Goal: Entertainment & Leisure: Consume media (video, audio)

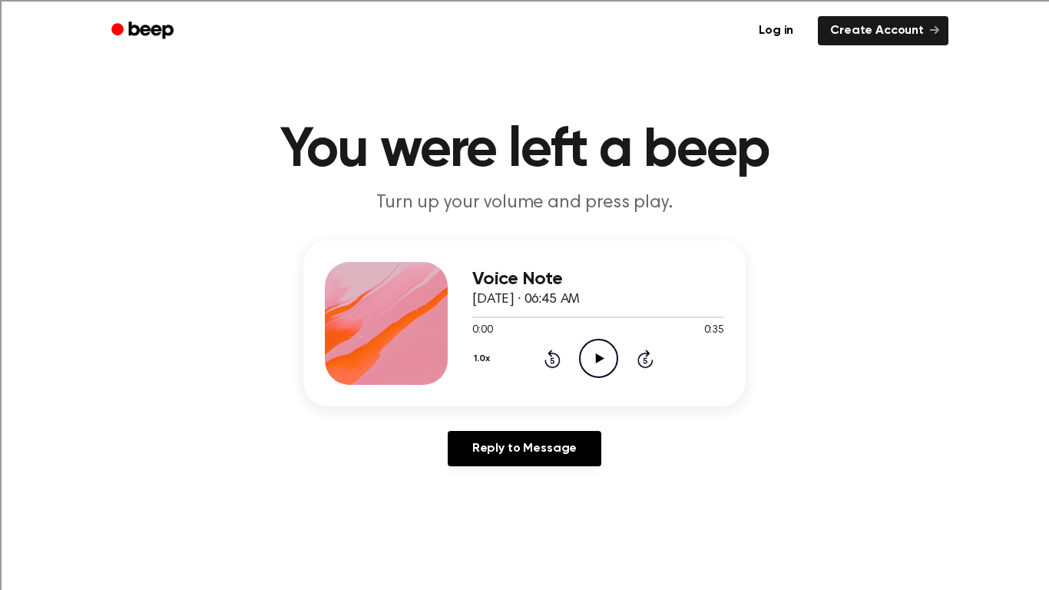
click at [586, 358] on icon "Play Audio" at bounding box center [598, 358] width 39 height 39
click at [591, 355] on icon "Pause Audio" at bounding box center [598, 358] width 39 height 39
click at [591, 355] on icon "Play Audio" at bounding box center [598, 358] width 39 height 39
drag, startPoint x: 646, startPoint y: 315, endPoint x: 415, endPoint y: 356, distance: 234.7
click at [415, 356] on div "Voice Note September 17, 2024 · 06:45 AM 0:25 0:35 Your browser does not suppor…" at bounding box center [524, 323] width 442 height 166
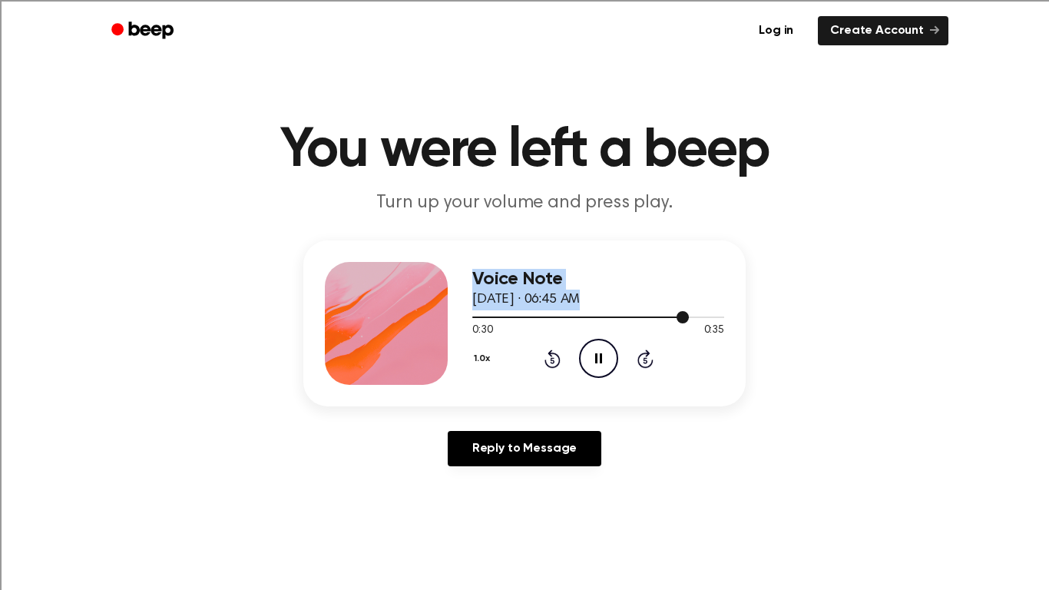
click at [475, 317] on div at bounding box center [580, 317] width 216 height 2
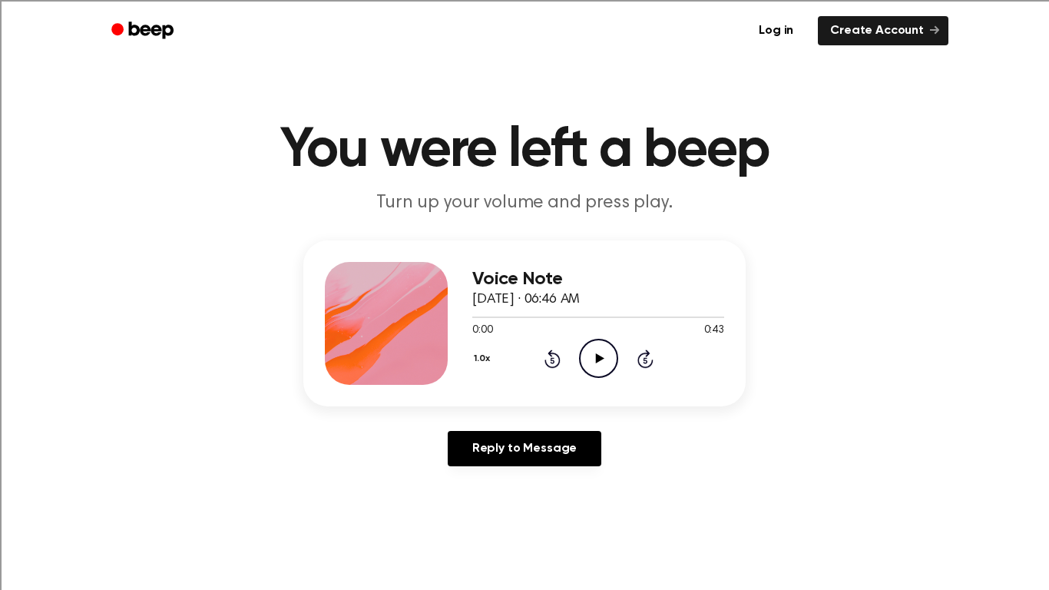
click at [605, 358] on icon "Play Audio" at bounding box center [598, 358] width 39 height 39
click at [600, 350] on icon "Play Audio" at bounding box center [598, 358] width 39 height 39
click at [607, 355] on icon "Play Audio" at bounding box center [598, 358] width 39 height 39
